Goal: Transaction & Acquisition: Subscribe to service/newsletter

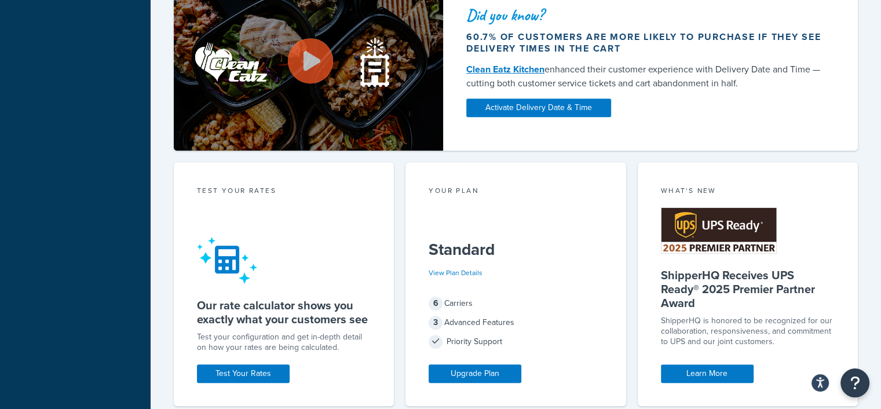
scroll to position [579, 0]
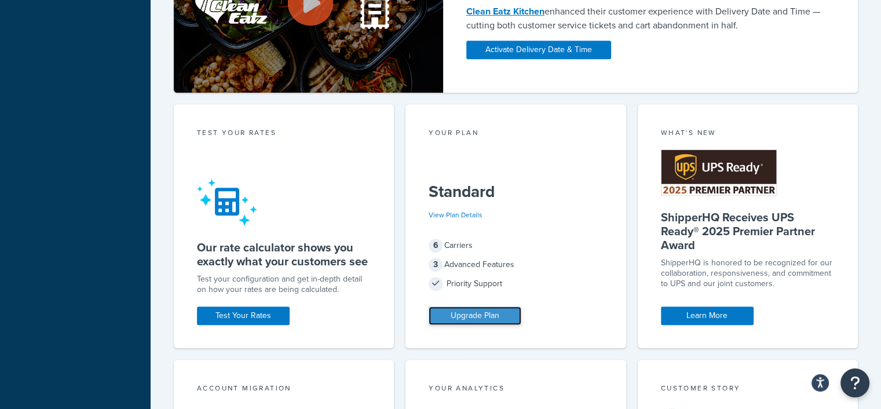
click at [492, 318] on link "Upgrade Plan" at bounding box center [474, 315] width 93 height 19
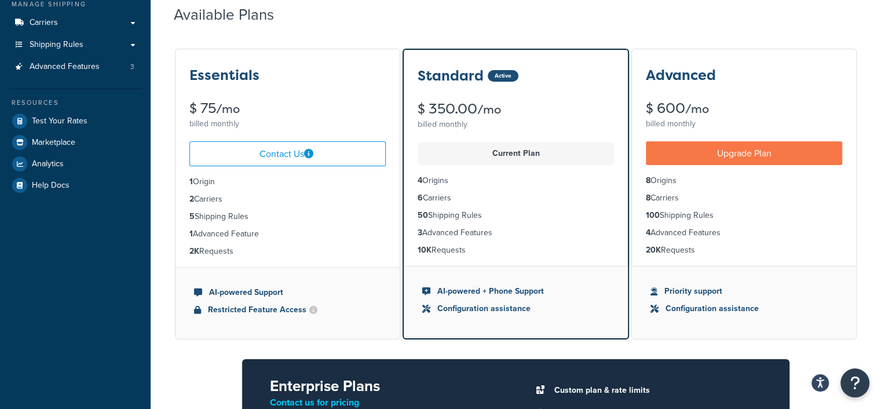
scroll to position [116, 0]
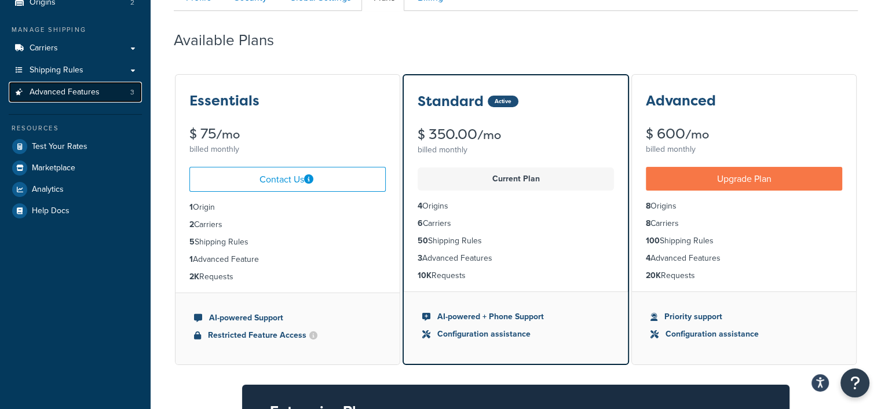
click at [65, 98] on link "Advanced Features 3" at bounding box center [75, 92] width 133 height 21
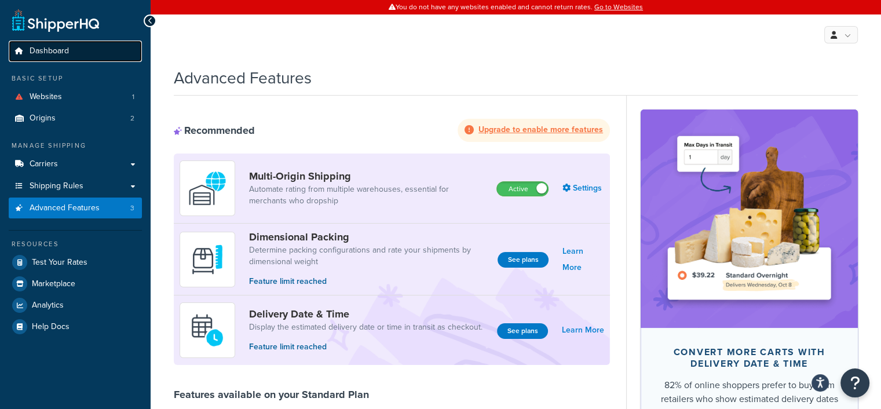
click at [61, 50] on span "Dashboard" at bounding box center [49, 51] width 39 height 10
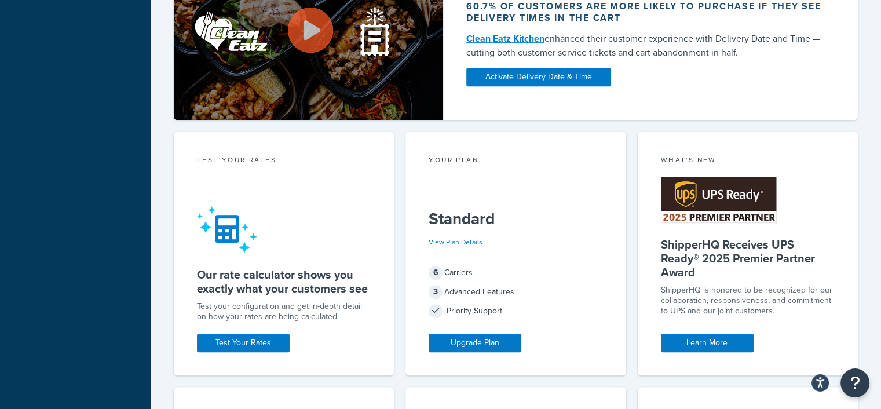
scroll to position [579, 0]
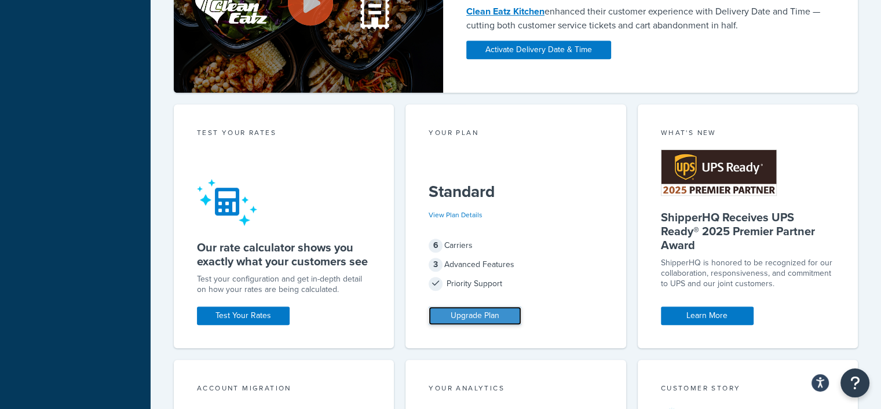
click at [487, 314] on link "Upgrade Plan" at bounding box center [474, 315] width 93 height 19
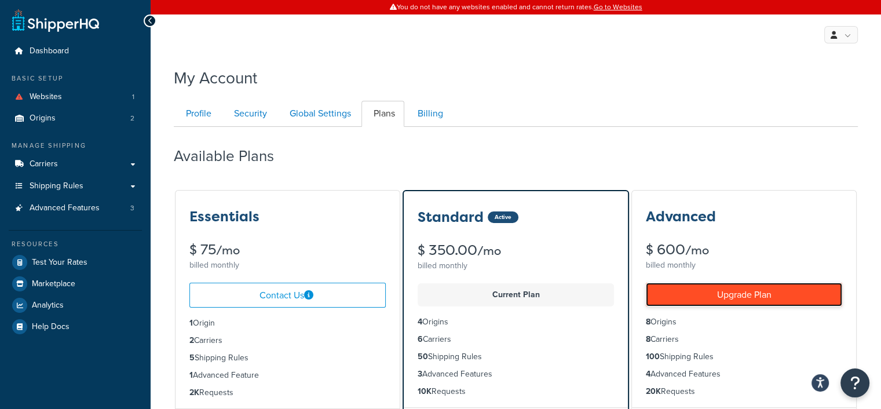
click at [757, 294] on link "Upgrade Plan" at bounding box center [744, 295] width 196 height 24
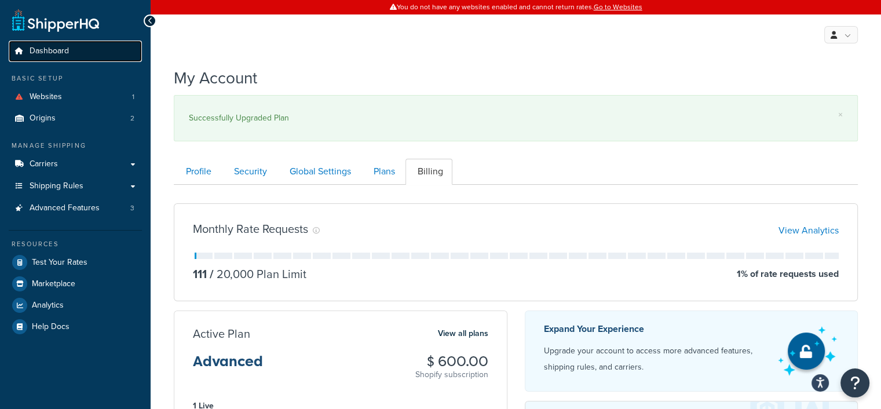
click at [56, 54] on span "Dashboard" at bounding box center [49, 51] width 39 height 10
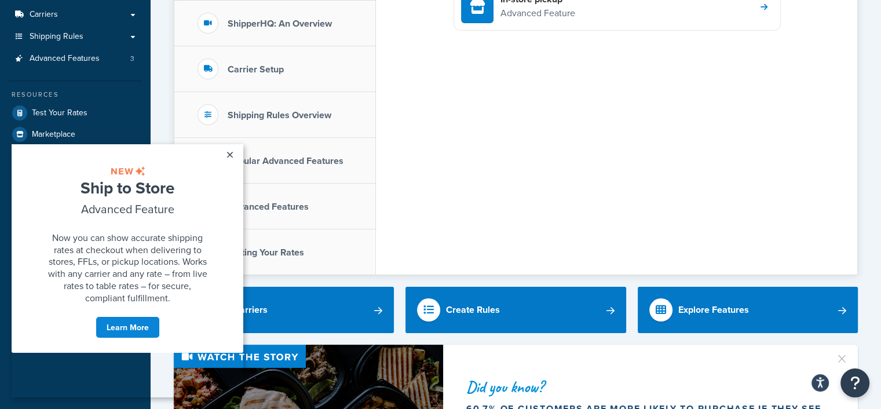
scroll to position [174, 0]
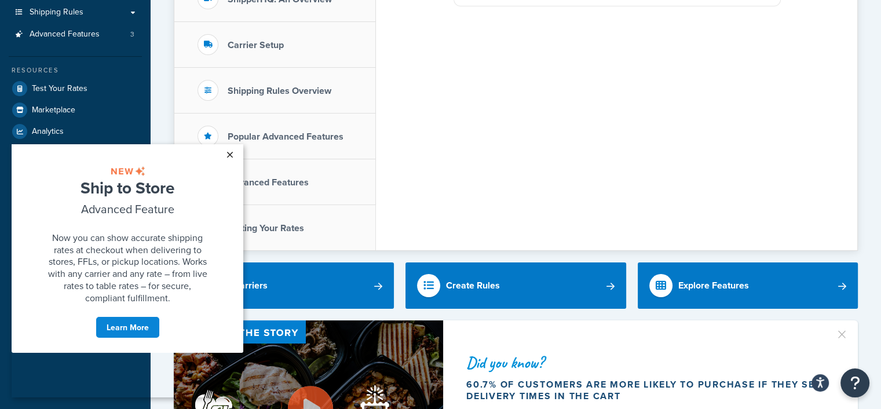
click at [230, 156] on link "×" at bounding box center [229, 154] width 20 height 21
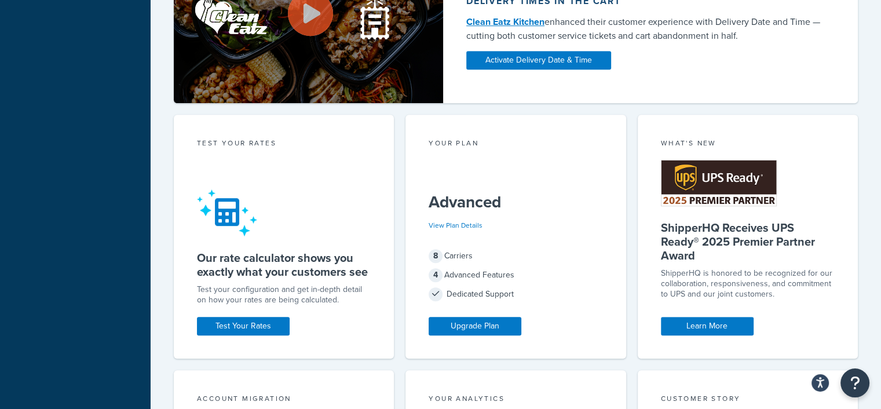
scroll to position [579, 0]
